Goal: Obtain resource: Obtain resource

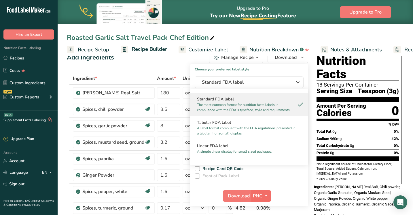
click at [258, 199] on button "PNG" at bounding box center [261, 196] width 20 height 12
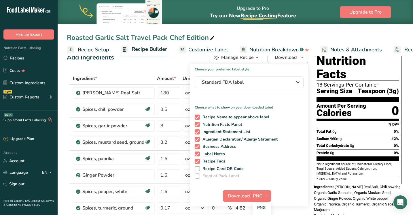
click at [287, 60] on span "Download" at bounding box center [286, 57] width 22 height 7
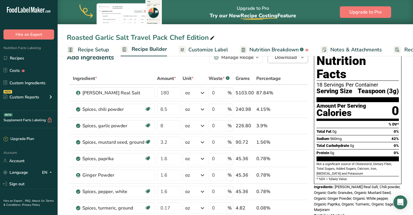
click at [287, 60] on span "Download" at bounding box center [286, 57] width 22 height 7
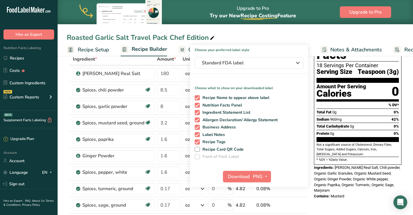
scroll to position [37, 0]
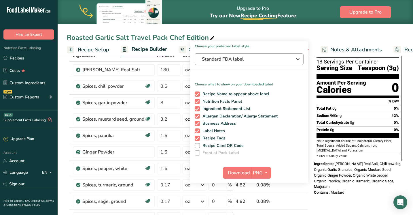
click at [235, 59] on span "Standard FDA label" at bounding box center [245, 59] width 86 height 7
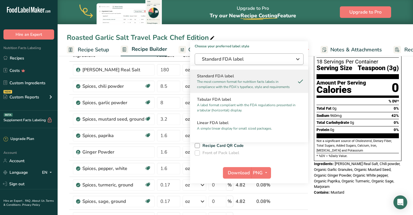
click at [235, 59] on span "Standard FDA label" at bounding box center [245, 59] width 86 height 7
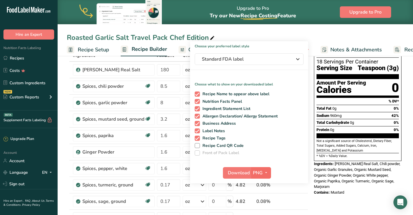
click at [264, 173] on icon "button" at bounding box center [266, 172] width 5 height 7
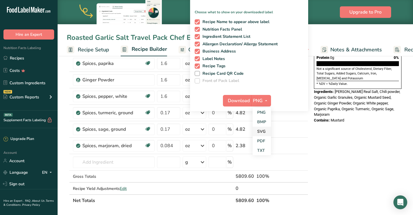
scroll to position [112, 0]
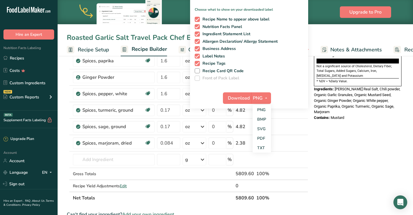
click at [278, 96] on div "Download PNG PNG BMP SVG PDF TXT" at bounding box center [249, 99] width 118 height 18
click at [241, 97] on span "Download" at bounding box center [239, 98] width 22 height 7
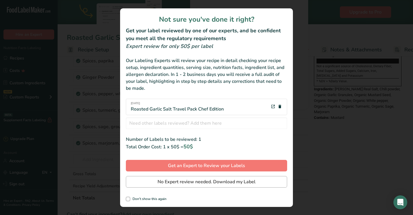
click at [212, 184] on span "No Expert review needed. Download my Label" at bounding box center [207, 181] width 98 height 7
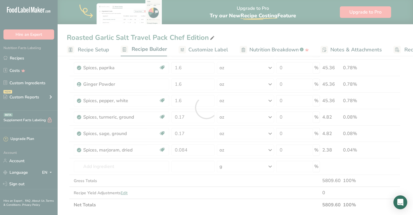
scroll to position [0, 0]
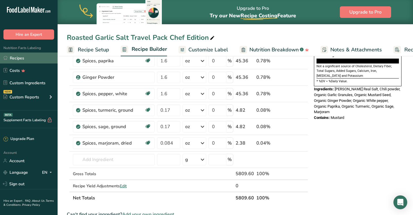
click at [26, 57] on link "Recipes" at bounding box center [29, 57] width 58 height 11
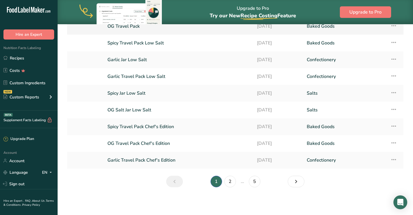
scroll to position [78, 0]
click at [230, 181] on link "2" at bounding box center [230, 181] width 12 height 12
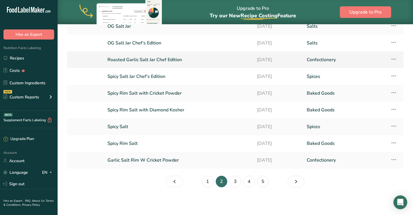
click at [165, 58] on link "Roasted Garlic Salt Jar Chef Edition" at bounding box center [178, 60] width 143 height 12
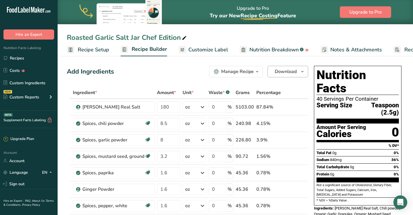
click at [286, 74] on span "Download" at bounding box center [286, 71] width 22 height 7
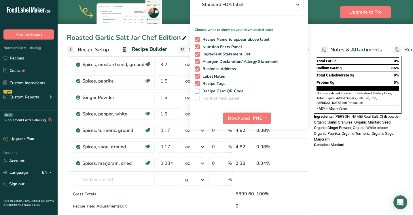
scroll to position [95, 0]
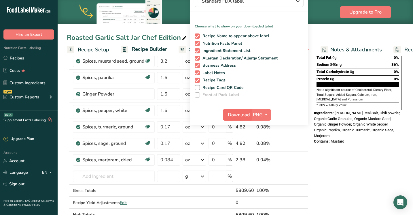
click at [240, 116] on span "Download" at bounding box center [239, 114] width 22 height 7
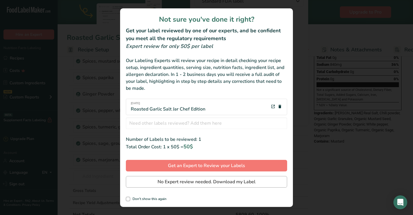
click at [230, 179] on span "No Expert review needed. Download my Label" at bounding box center [207, 181] width 98 height 7
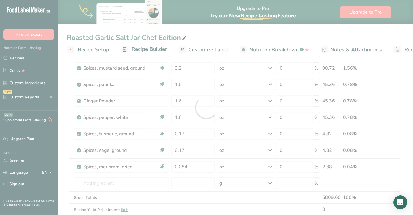
scroll to position [0, 0]
